Goal: Transaction & Acquisition: Purchase product/service

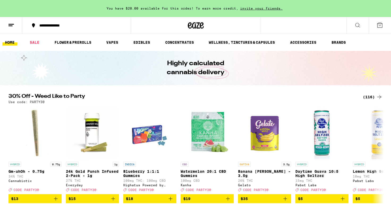
click at [358, 27] on icon at bounding box center [357, 25] width 6 height 6
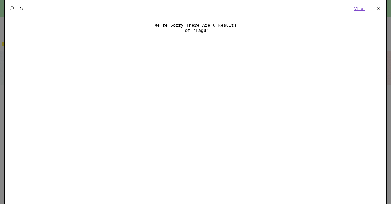
type input "l"
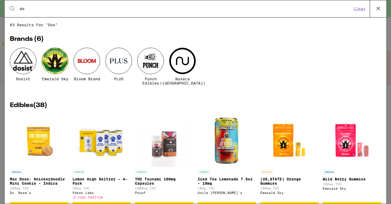
type input "d"
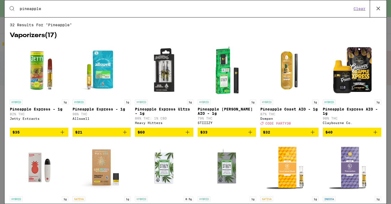
type input "pineapple"
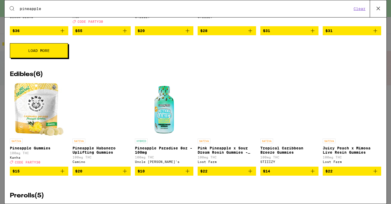
scroll to position [212, 0]
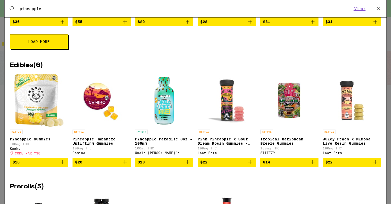
click at [48, 45] on button "Load More" at bounding box center [39, 41] width 58 height 15
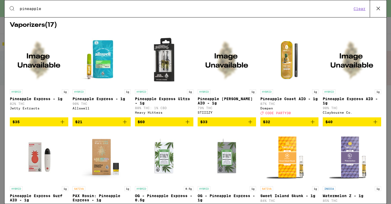
scroll to position [0, 0]
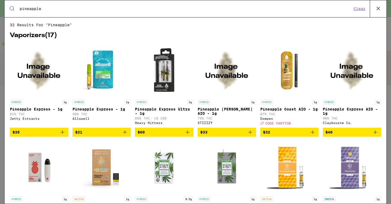
click at [275, 128] on link "HYBRID 1g Pineapple Coast AIO - 1g 87% THC Dompen Deal Created with Sketch. COD…" at bounding box center [289, 86] width 58 height 84
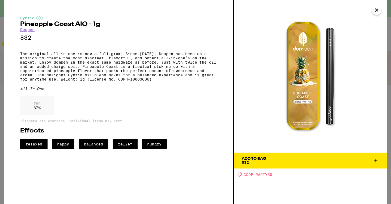
click at [302, 163] on span "Add To Bag $32" at bounding box center [309, 160] width 137 height 7
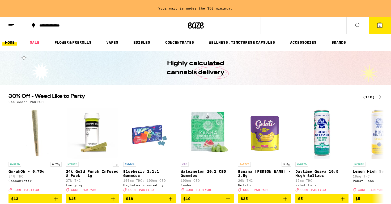
click at [358, 26] on icon at bounding box center [357, 25] width 4 height 4
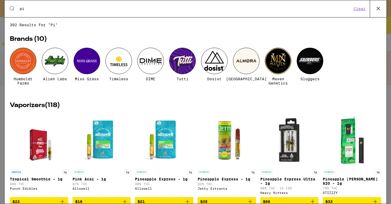
type input "p"
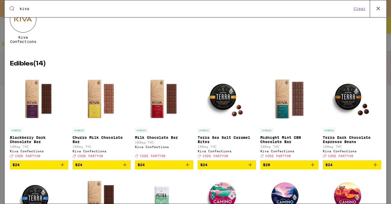
scroll to position [52, 0]
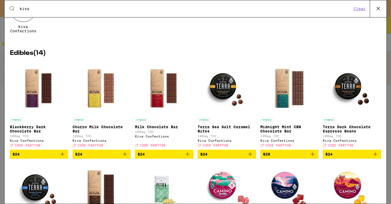
type input "kiva"
click at [340, 159] on button "$24" at bounding box center [351, 154] width 58 height 9
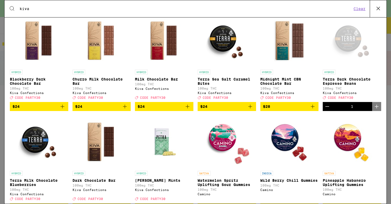
scroll to position [148, 0]
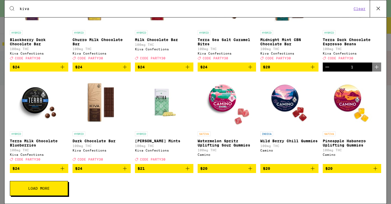
click at [64, 188] on button "Load More" at bounding box center [39, 188] width 58 height 15
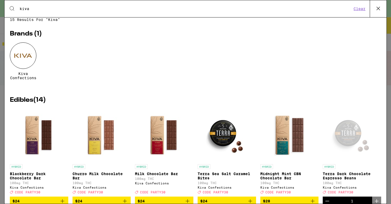
scroll to position [0, 0]
